Goal: Task Accomplishment & Management: Manage account settings

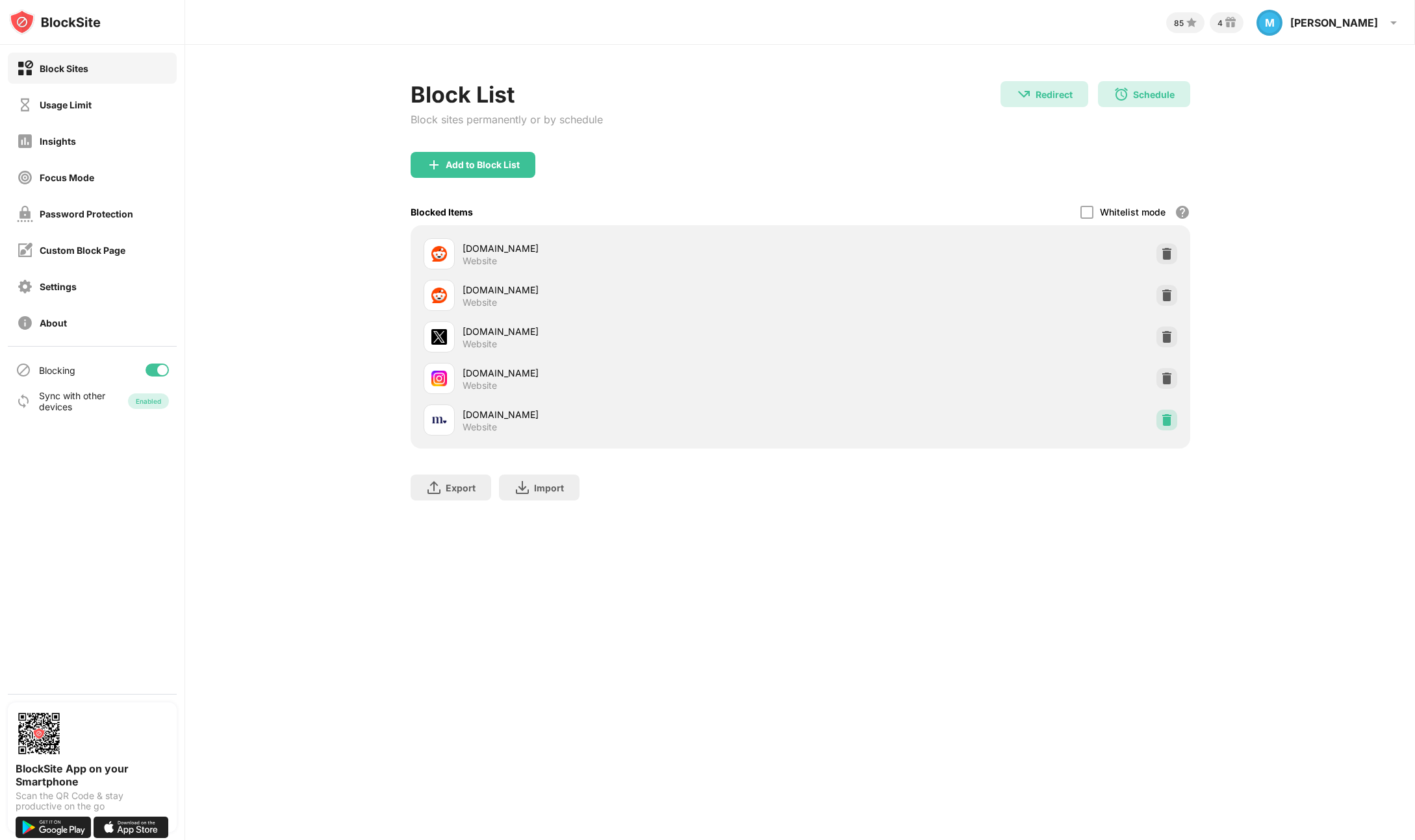
click at [1167, 424] on img at bounding box center [1166, 420] width 13 height 13
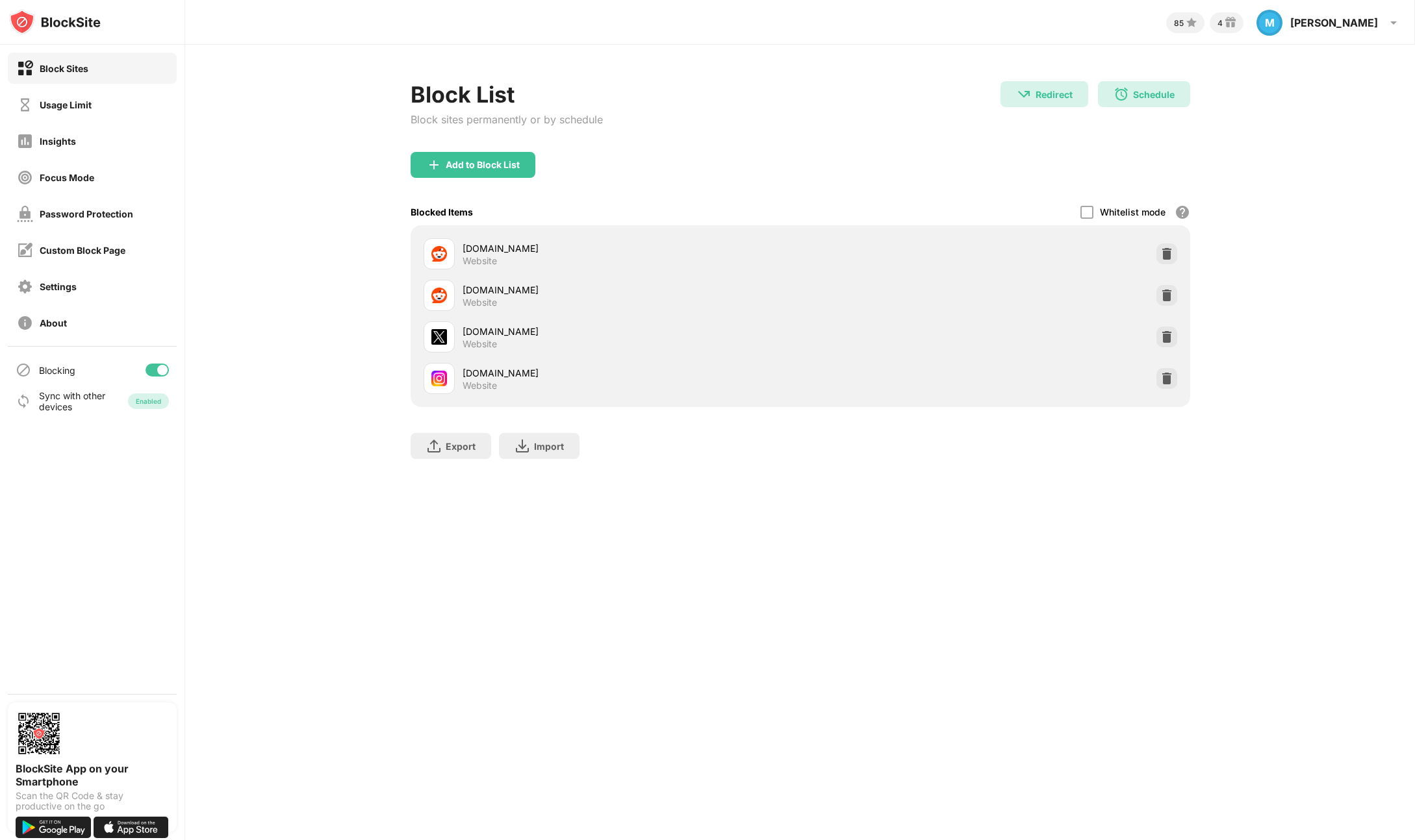
click at [1208, 493] on div "Block List Block sites permanently or by schedule Redirect Redirect to [DOMAIN_…" at bounding box center [800, 276] width 1229 height 464
click at [159, 369] on div at bounding box center [162, 370] width 10 height 10
